Goal: Transaction & Acquisition: Purchase product/service

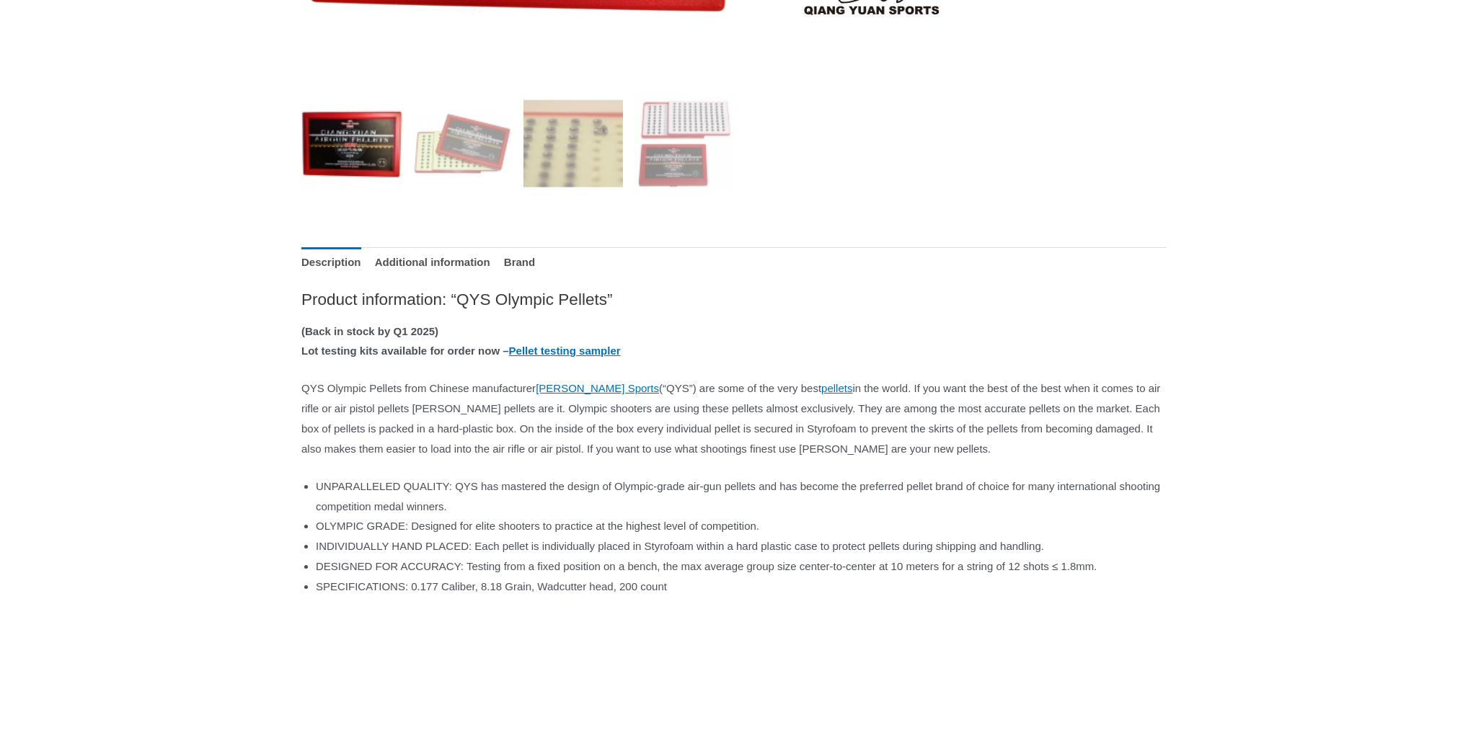
scroll to position [577, 0]
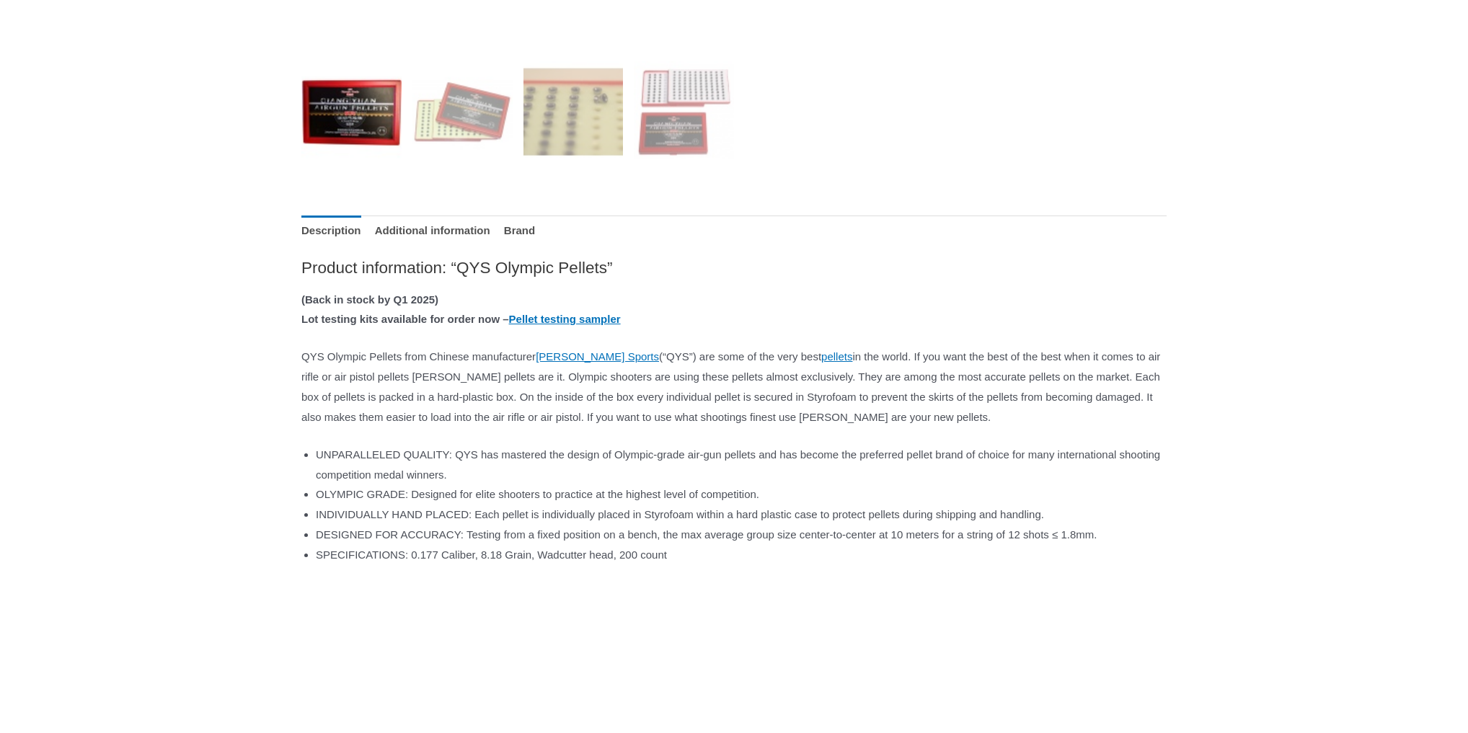
click at [318, 541] on span "DESIGNED FOR ACCURACY: Testing from a fixed position on a bench, the max averag…" at bounding box center [706, 534] width 781 height 12
click at [204, 303] on div "Home / Pellets / QYS Olympic Pellets QYS Olympic Pellets $ 19.50 Availability: …" at bounding box center [734, 580] width 1468 height 2041
click at [95, 585] on div "Home / Pellets / QYS Olympic Pellets QYS Olympic Pellets $ 19.50 Availability: …" at bounding box center [734, 580] width 1468 height 2041
click at [348, 92] on img at bounding box center [351, 111] width 100 height 100
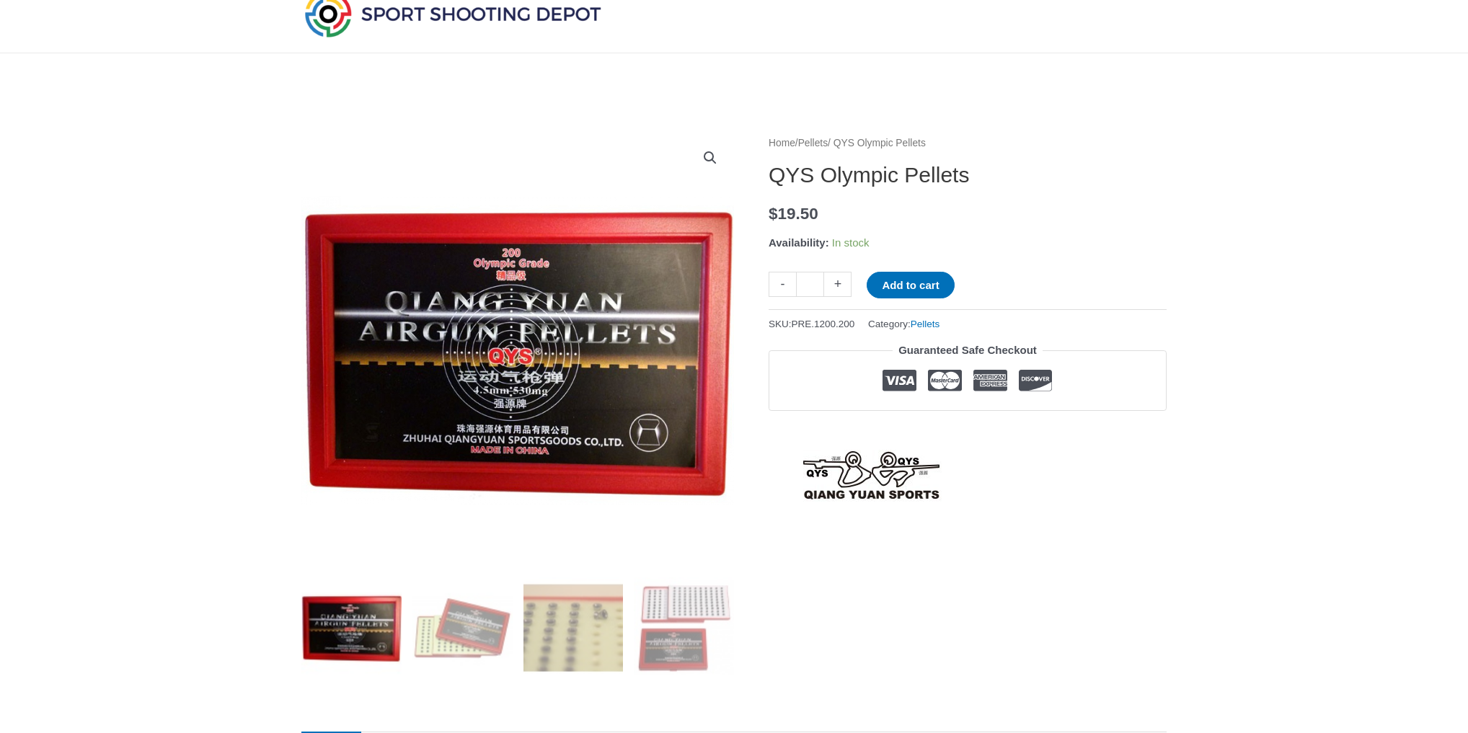
scroll to position [58, 0]
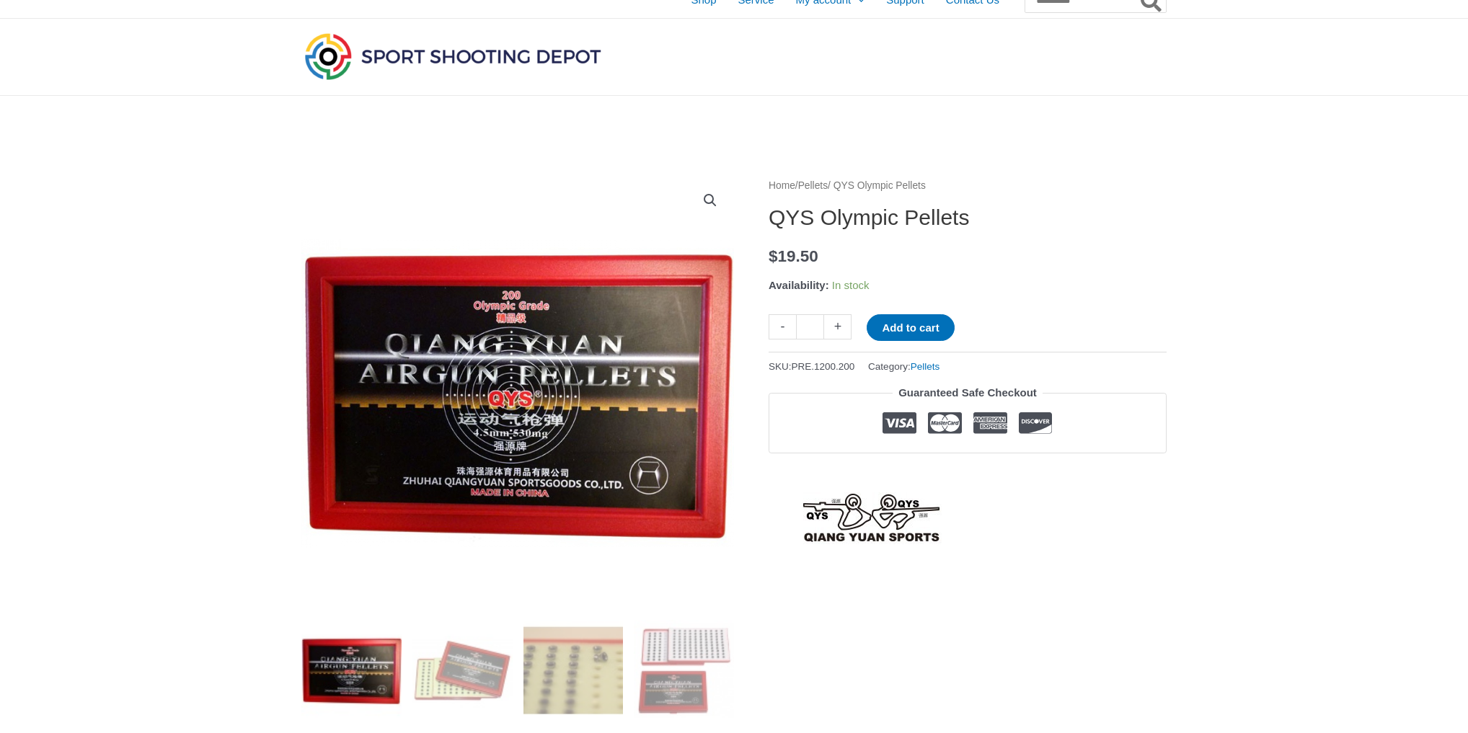
scroll to position [0, 0]
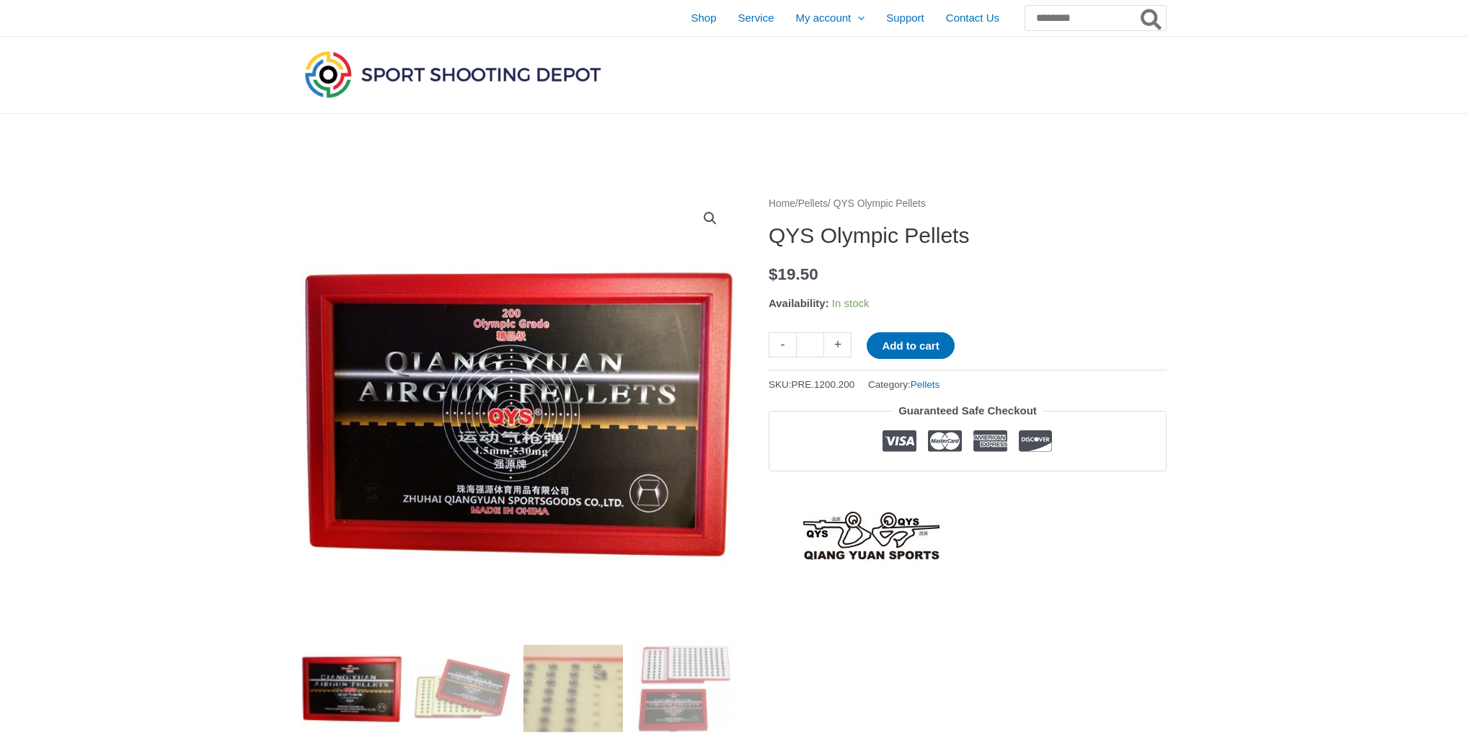
click at [593, 712] on img at bounding box center [573, 688] width 100 height 100
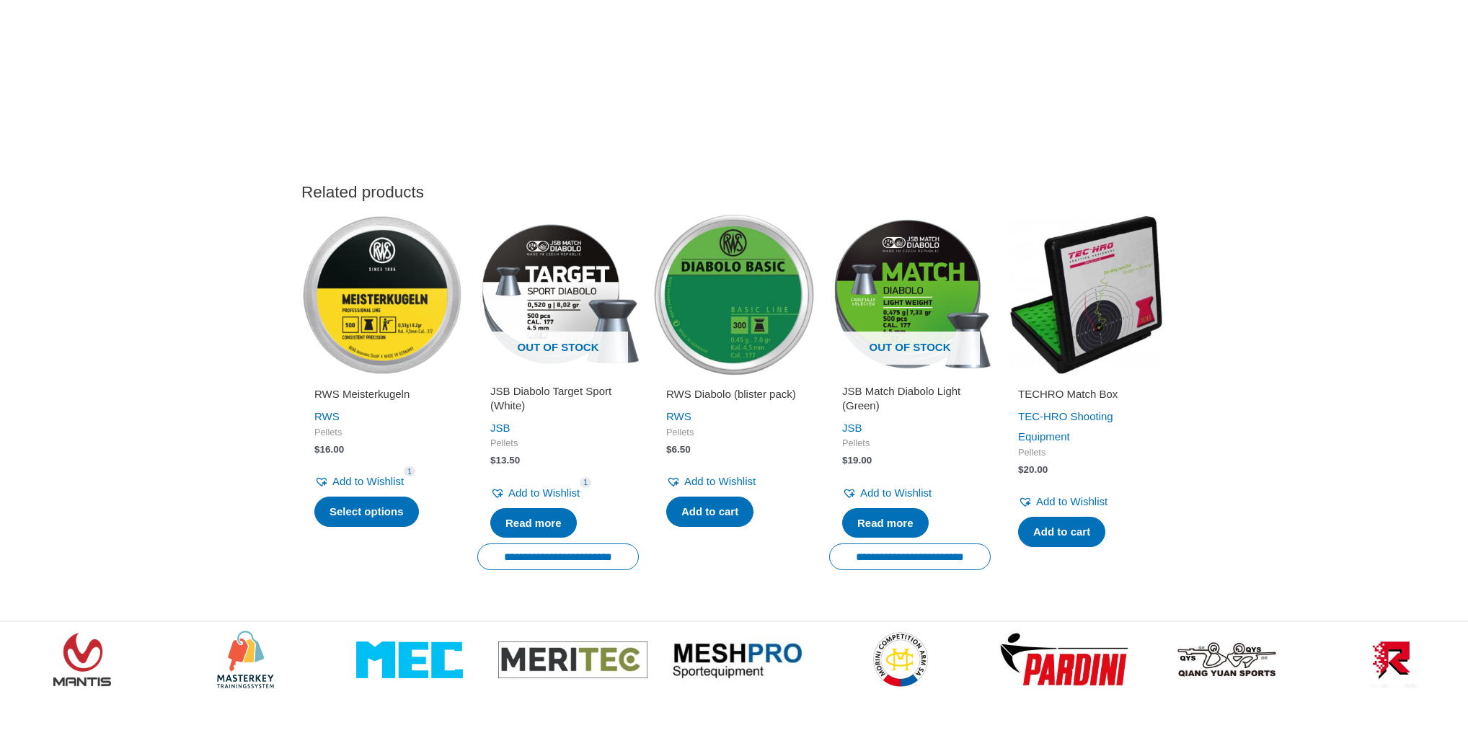
scroll to position [1615, 0]
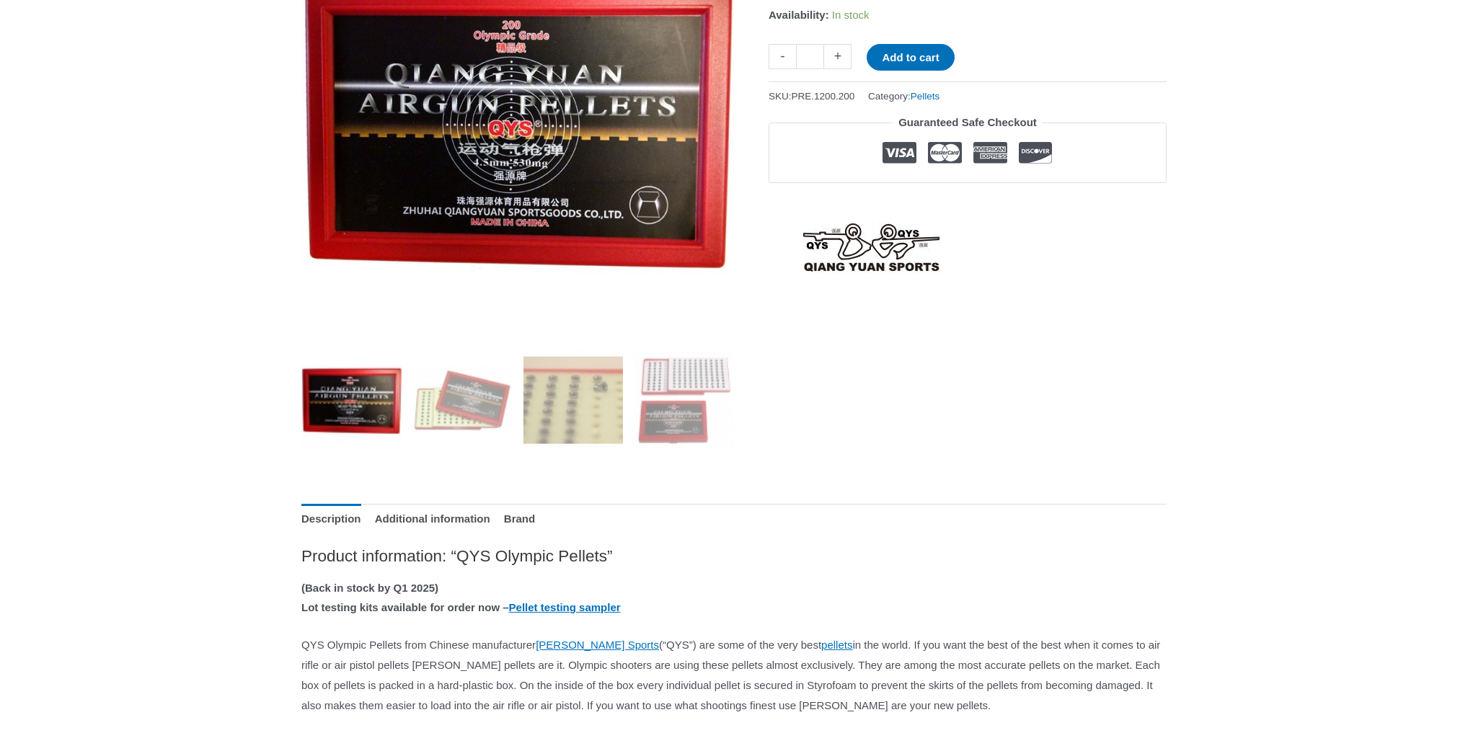
scroll to position [519, 0]
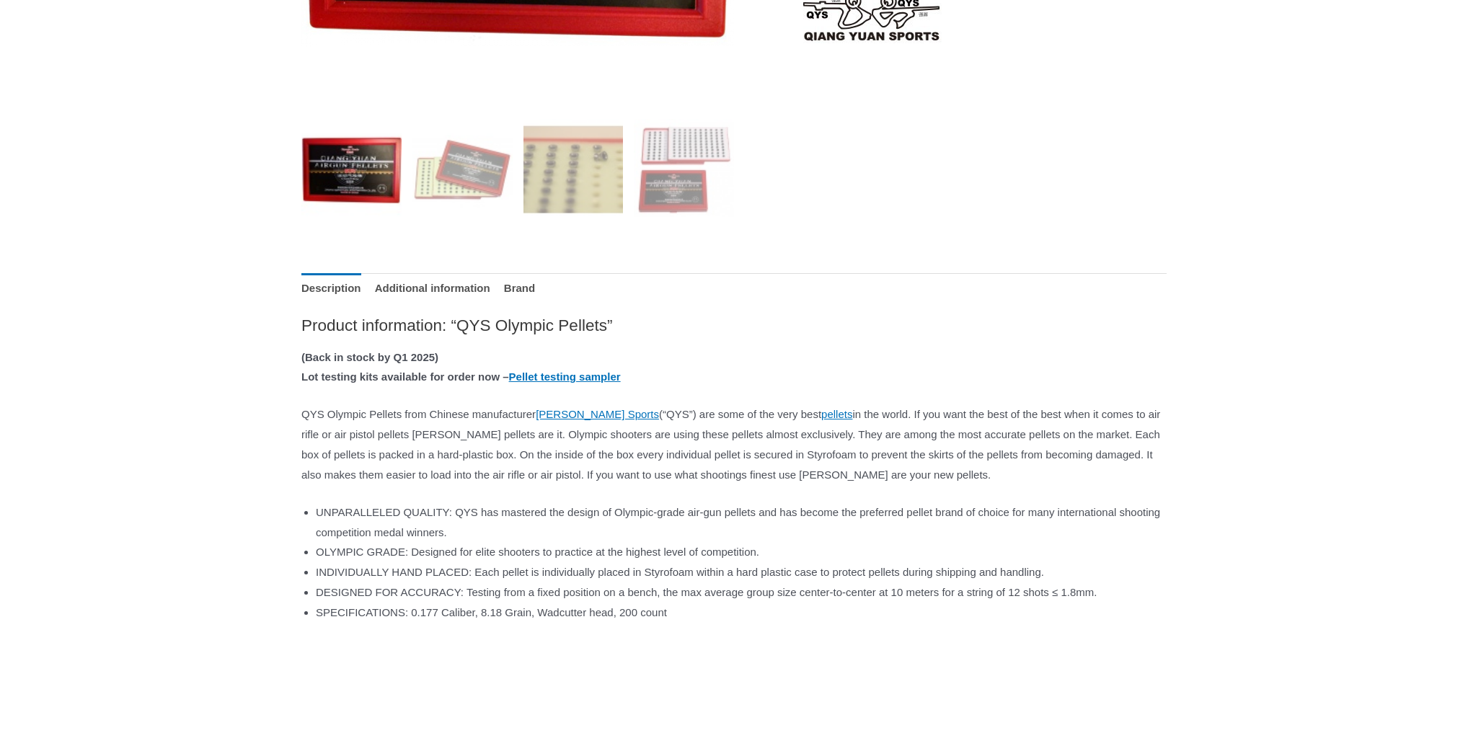
click at [66, 426] on div "Home / Pellets / QYS Olympic Pellets QYS Olympic Pellets $ 19.50 Availability: …" at bounding box center [734, 638] width 1468 height 2041
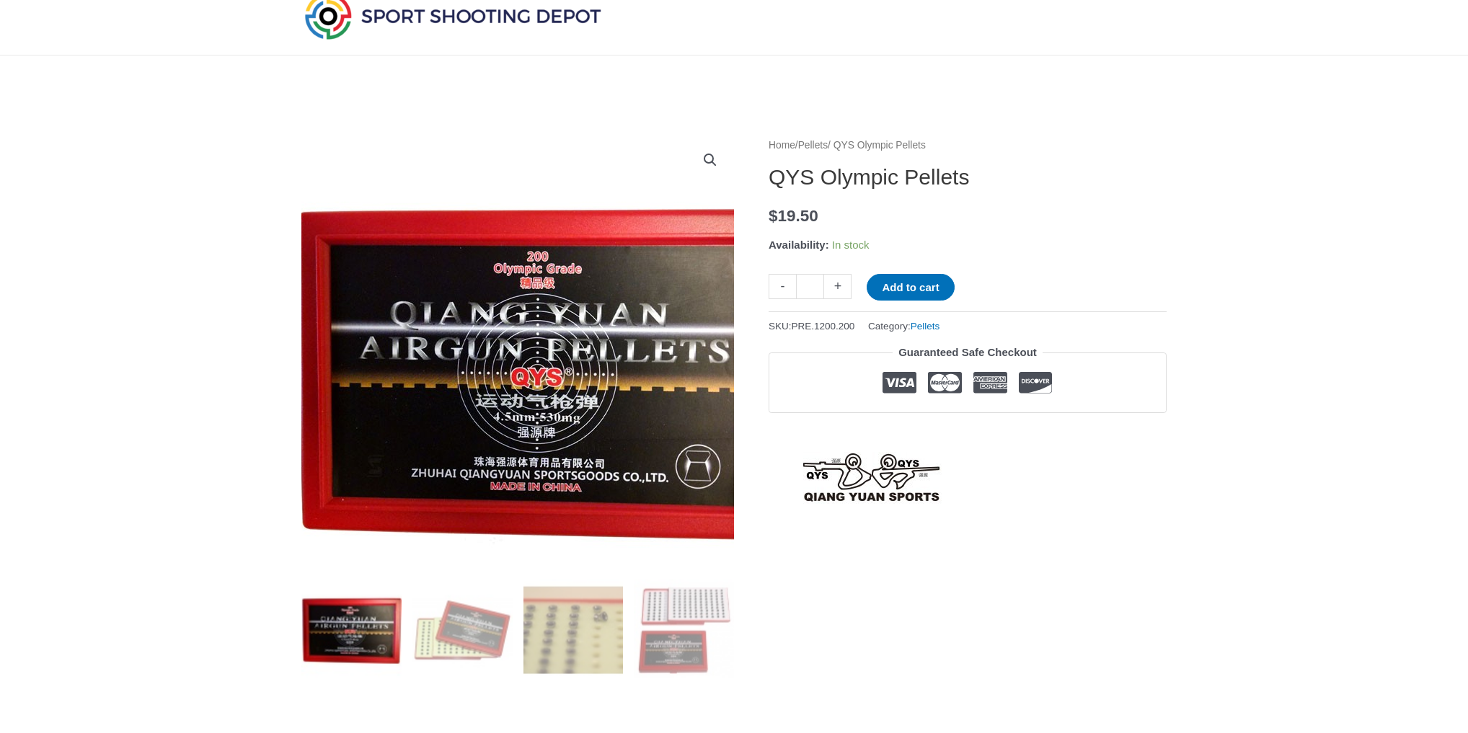
scroll to position [0, 0]
